Goal: Transaction & Acquisition: Obtain resource

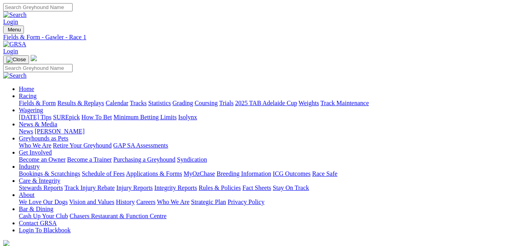
select select "[GEOGRAPHIC_DATA]"
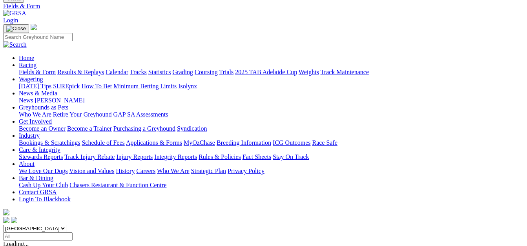
scroll to position [39, 0]
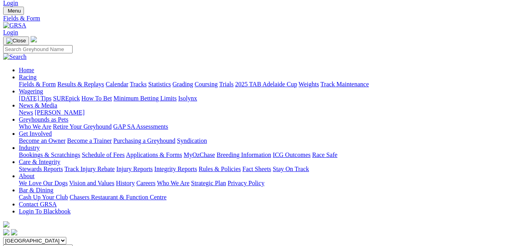
click at [66, 237] on select "South Australia New South Wales Northern Territory Queensland Tasmania Victoria…" at bounding box center [34, 240] width 63 height 7
click at [18, 237] on select "[GEOGRAPHIC_DATA] [GEOGRAPHIC_DATA] [GEOGRAPHIC_DATA] [GEOGRAPHIC_DATA] [GEOGRA…" at bounding box center [34, 240] width 63 height 7
click at [66, 237] on select "South Australia New South Wales Northern Territory Queensland Tasmania Victoria…" at bounding box center [34, 240] width 63 height 7
select select "QLD"
click at [18, 237] on select "South Australia New South Wales Northern Territory Queensland Tasmania Victoria…" at bounding box center [34, 240] width 63 height 7
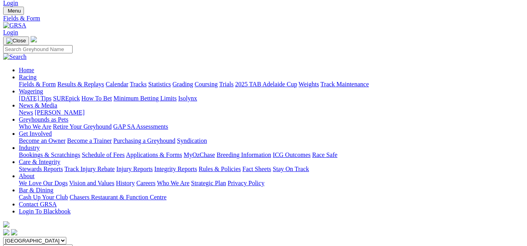
click at [66, 237] on select "[GEOGRAPHIC_DATA] [GEOGRAPHIC_DATA] [GEOGRAPHIC_DATA] [GEOGRAPHIC_DATA] [GEOGRA…" at bounding box center [34, 240] width 63 height 7
click at [18, 237] on select "[GEOGRAPHIC_DATA] [GEOGRAPHIC_DATA] [GEOGRAPHIC_DATA] [GEOGRAPHIC_DATA] [GEOGRA…" at bounding box center [34, 240] width 63 height 7
click at [66, 237] on select "[GEOGRAPHIC_DATA] [GEOGRAPHIC_DATA] [GEOGRAPHIC_DATA] [GEOGRAPHIC_DATA] [GEOGRA…" at bounding box center [34, 240] width 63 height 7
select select "WA"
click at [18, 237] on select "[GEOGRAPHIC_DATA] [GEOGRAPHIC_DATA] [GEOGRAPHIC_DATA] [GEOGRAPHIC_DATA] [GEOGRA…" at bounding box center [34, 240] width 63 height 7
